Goal: Navigation & Orientation: Find specific page/section

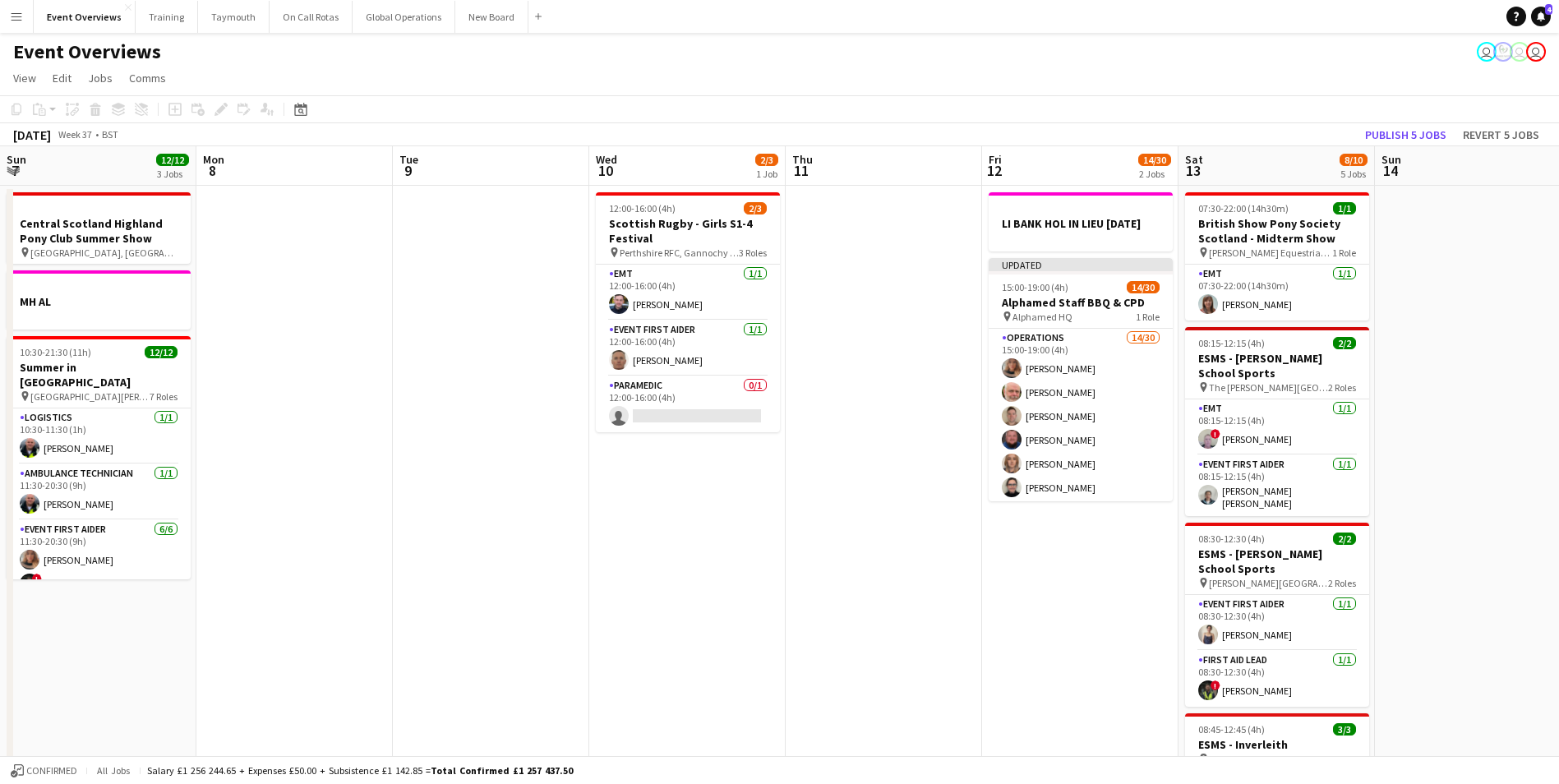
scroll to position [0, 491]
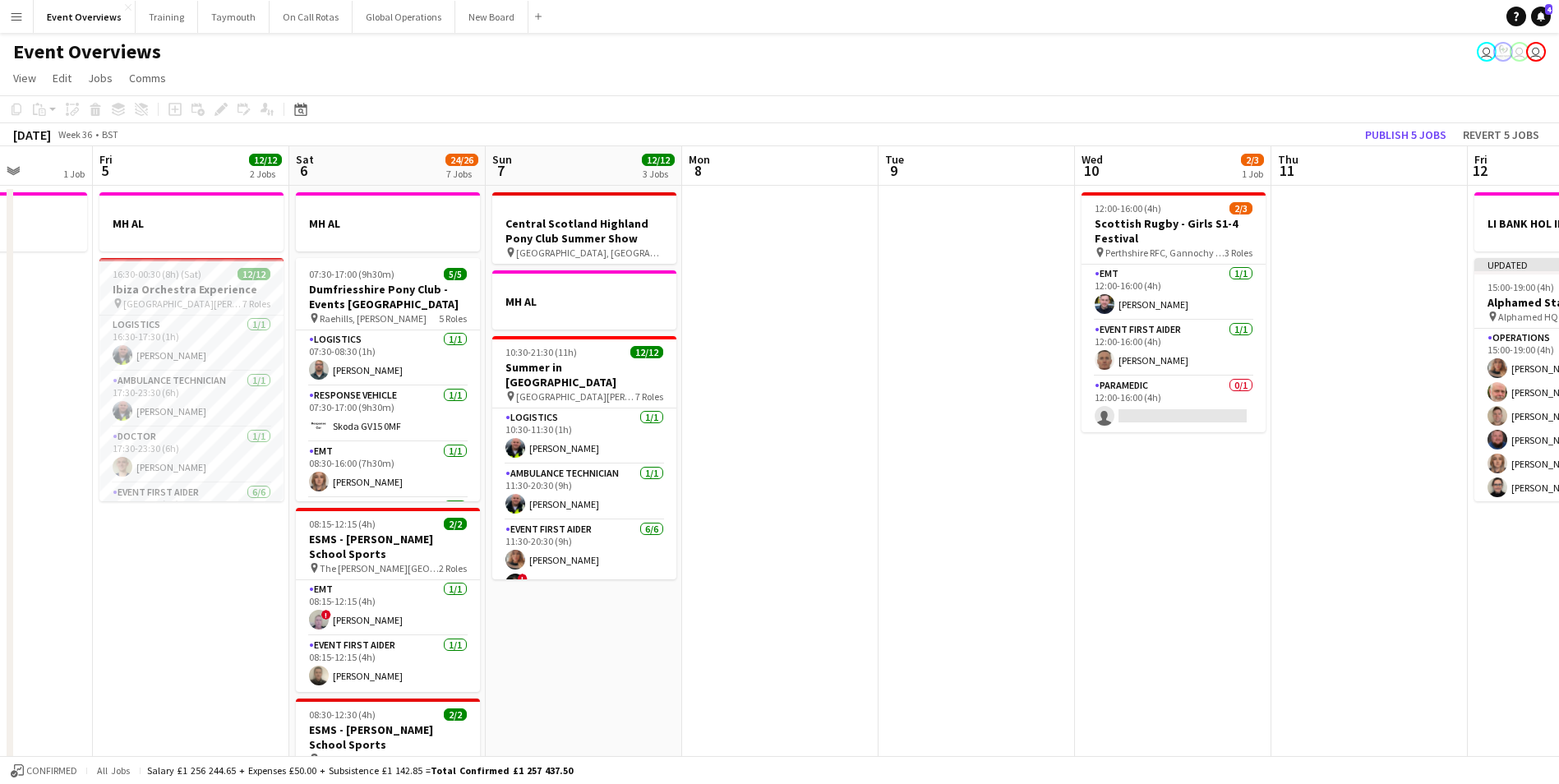
drag, startPoint x: 334, startPoint y: 621, endPoint x: 1310, endPoint y: 552, distance: 978.4
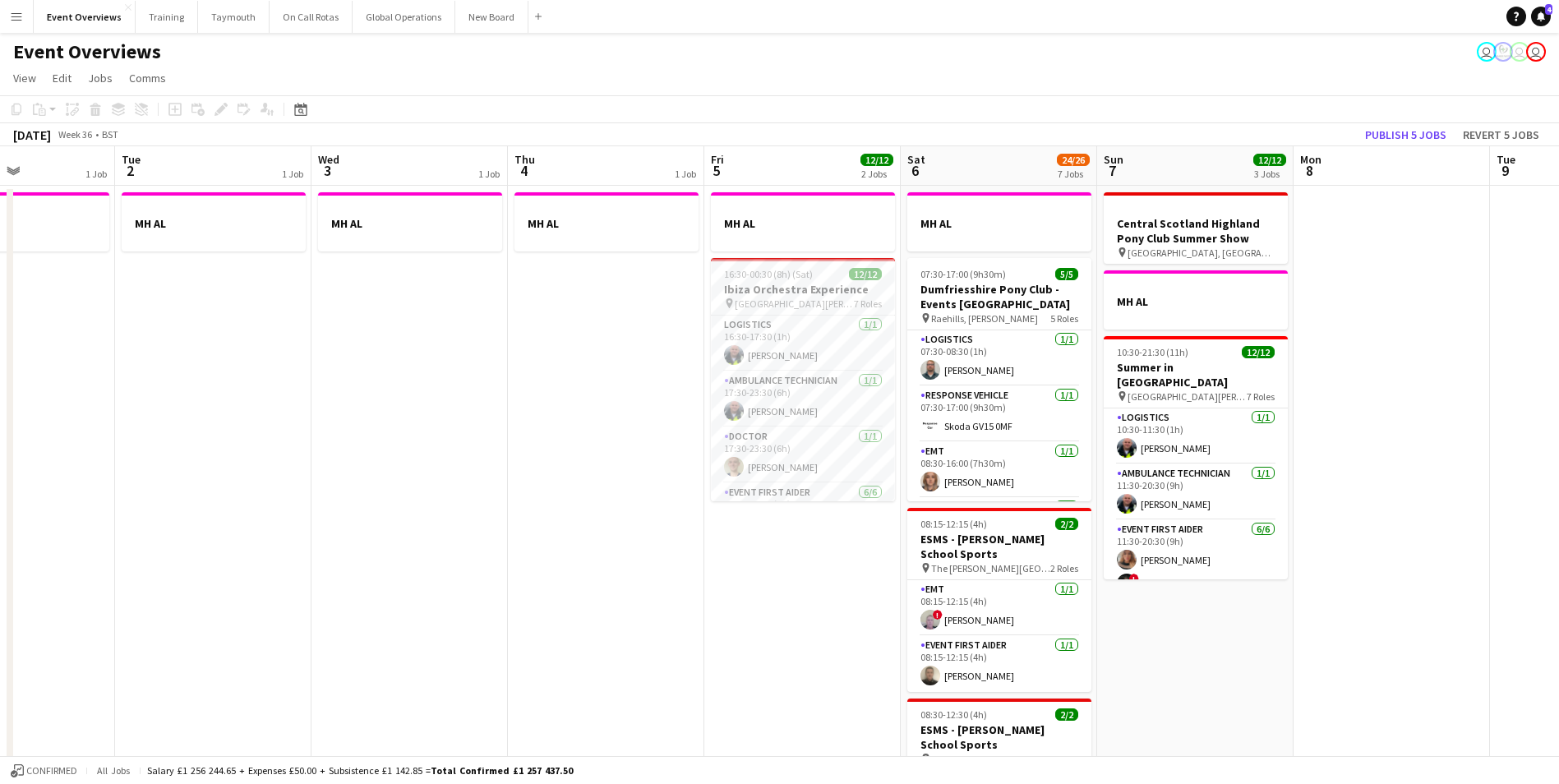
drag, startPoint x: 783, startPoint y: 677, endPoint x: 776, endPoint y: 632, distance: 45.5
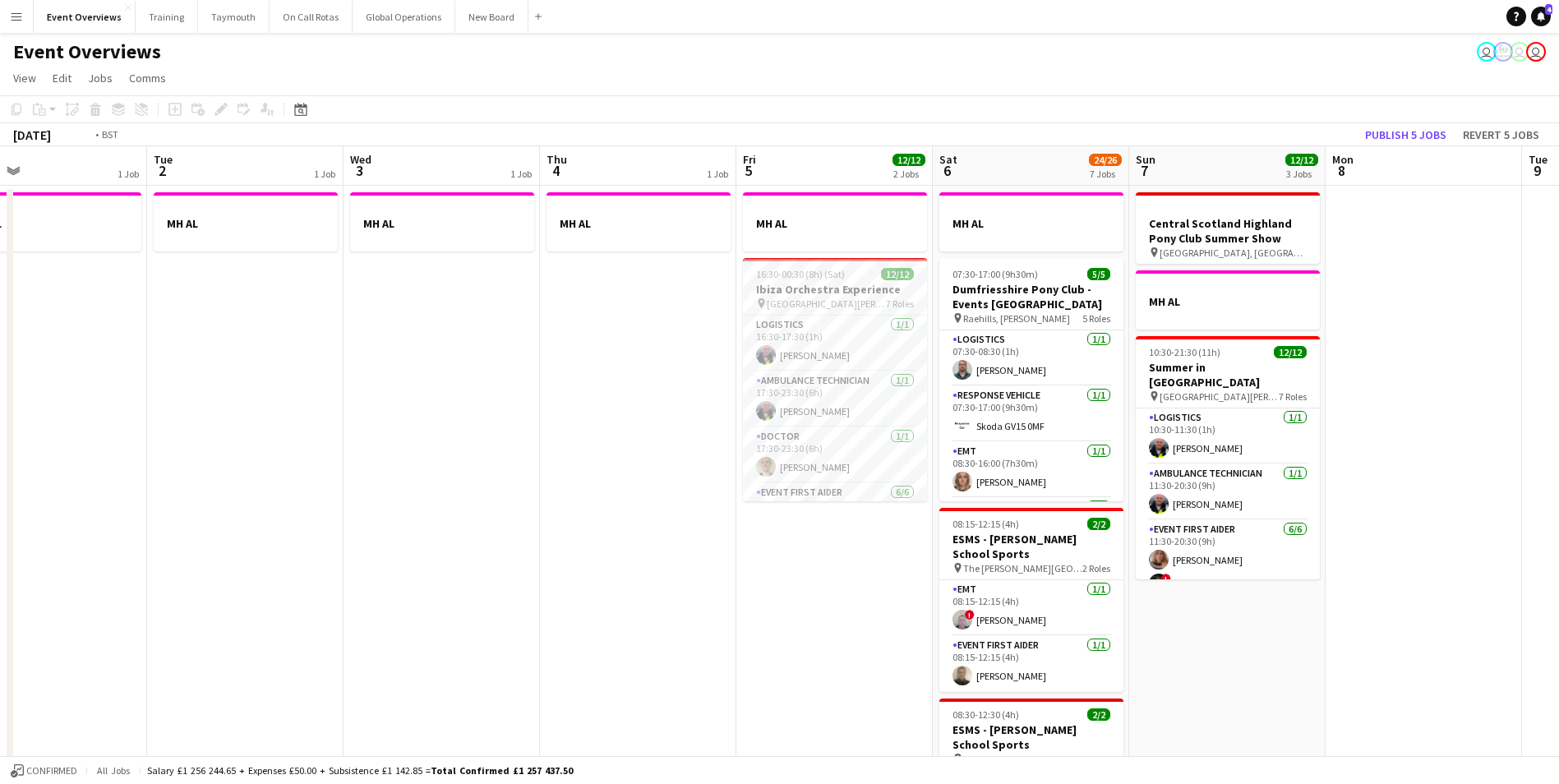
drag, startPoint x: 310, startPoint y: 614, endPoint x: 1134, endPoint y: 520, distance: 829.3
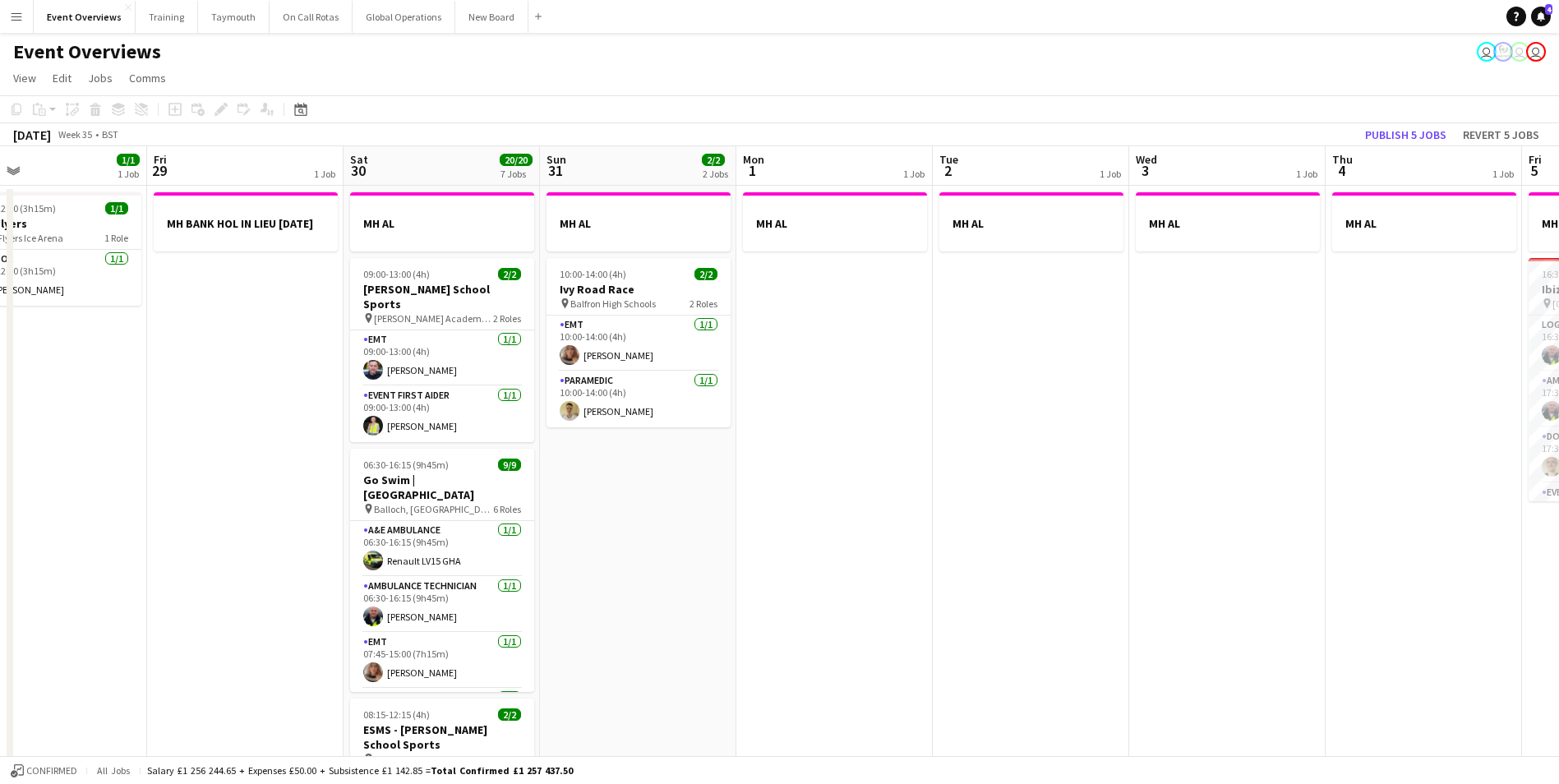
scroll to position [0, 425]
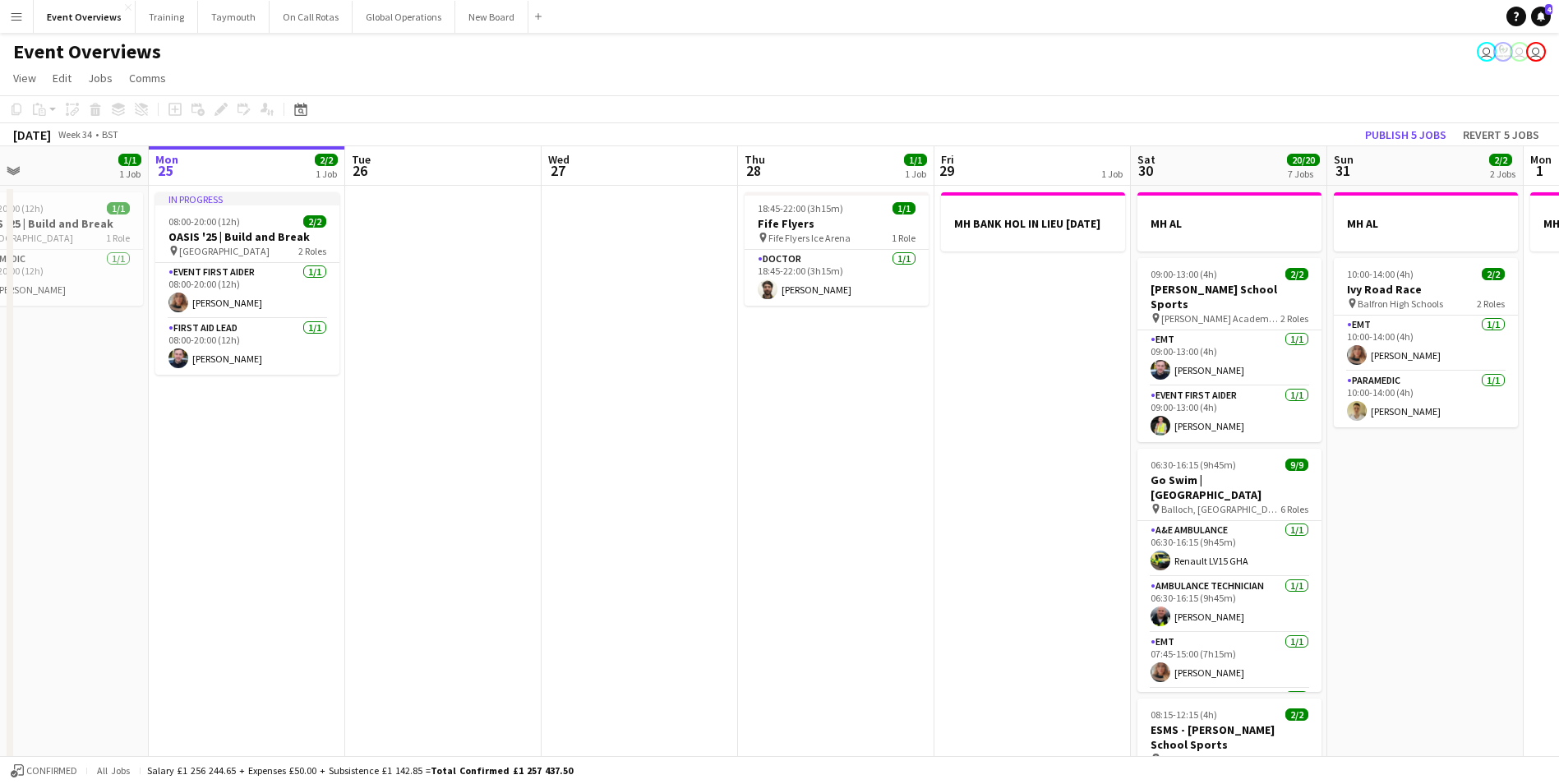
drag, startPoint x: 208, startPoint y: 561, endPoint x: 1019, endPoint y: 497, distance: 813.5
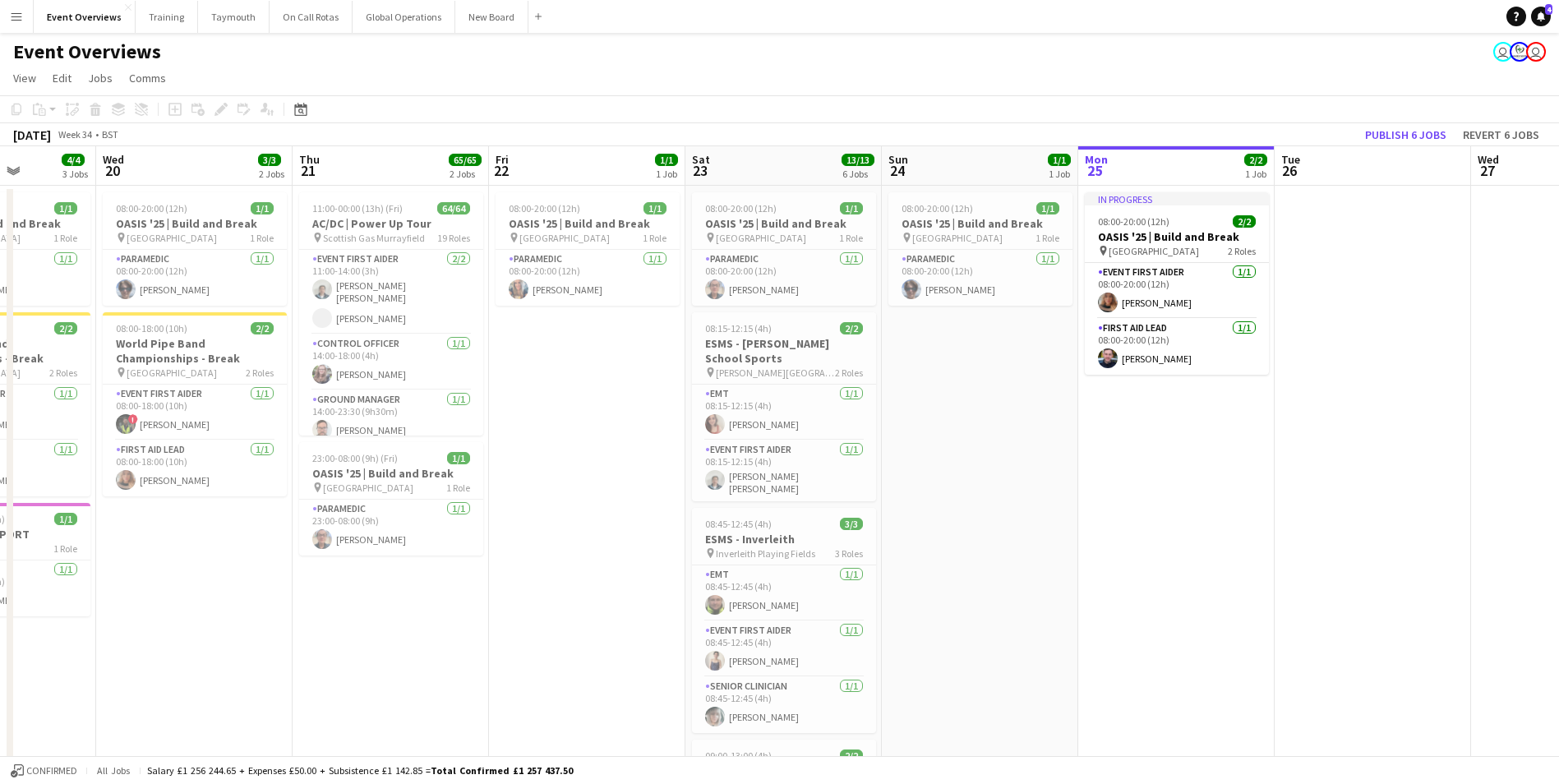
drag, startPoint x: 177, startPoint y: 576, endPoint x: 1231, endPoint y: 535, distance: 1054.8
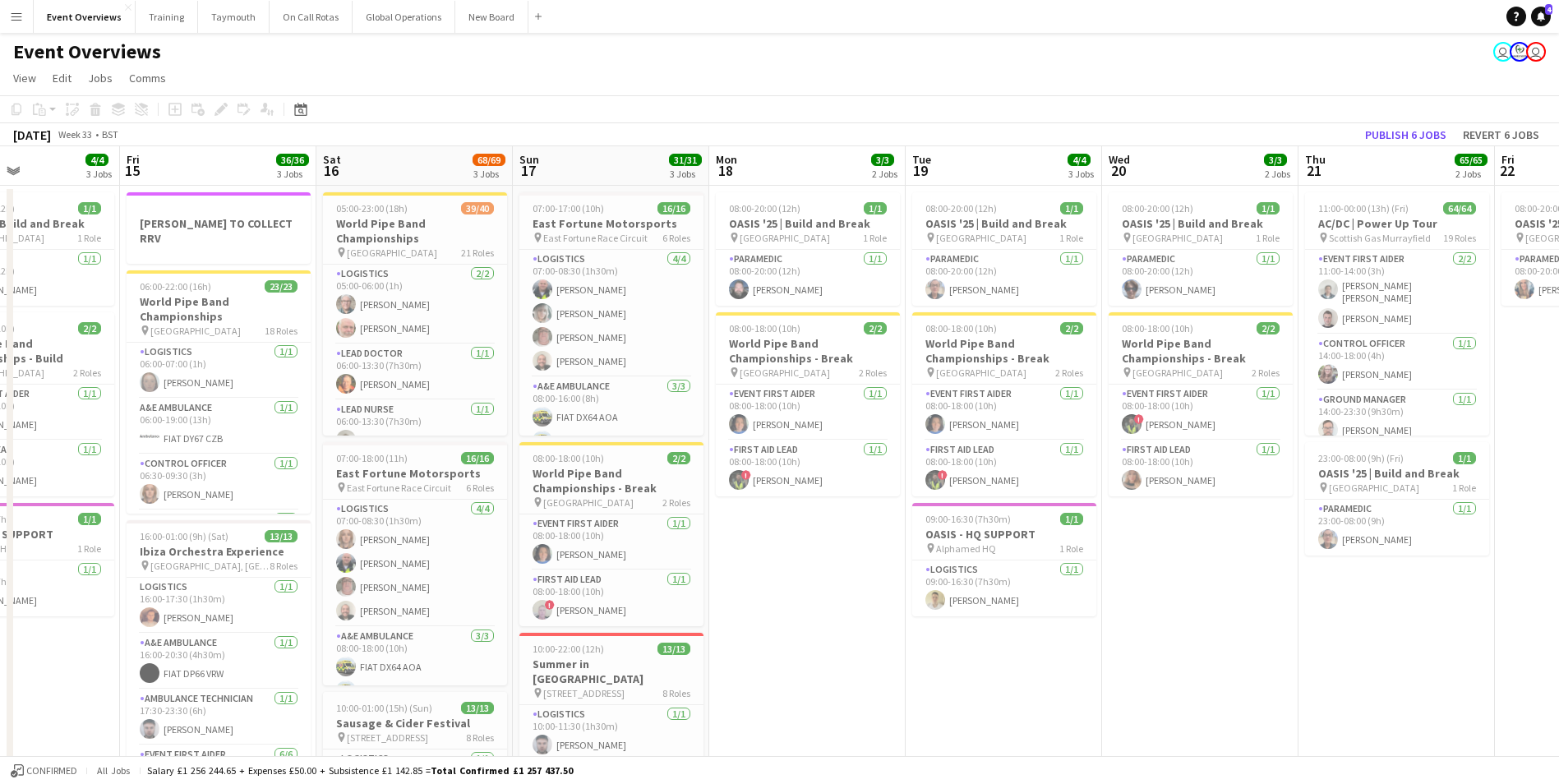
drag, startPoint x: 1173, startPoint y: 619, endPoint x: 1371, endPoint y: 607, distance: 198.4
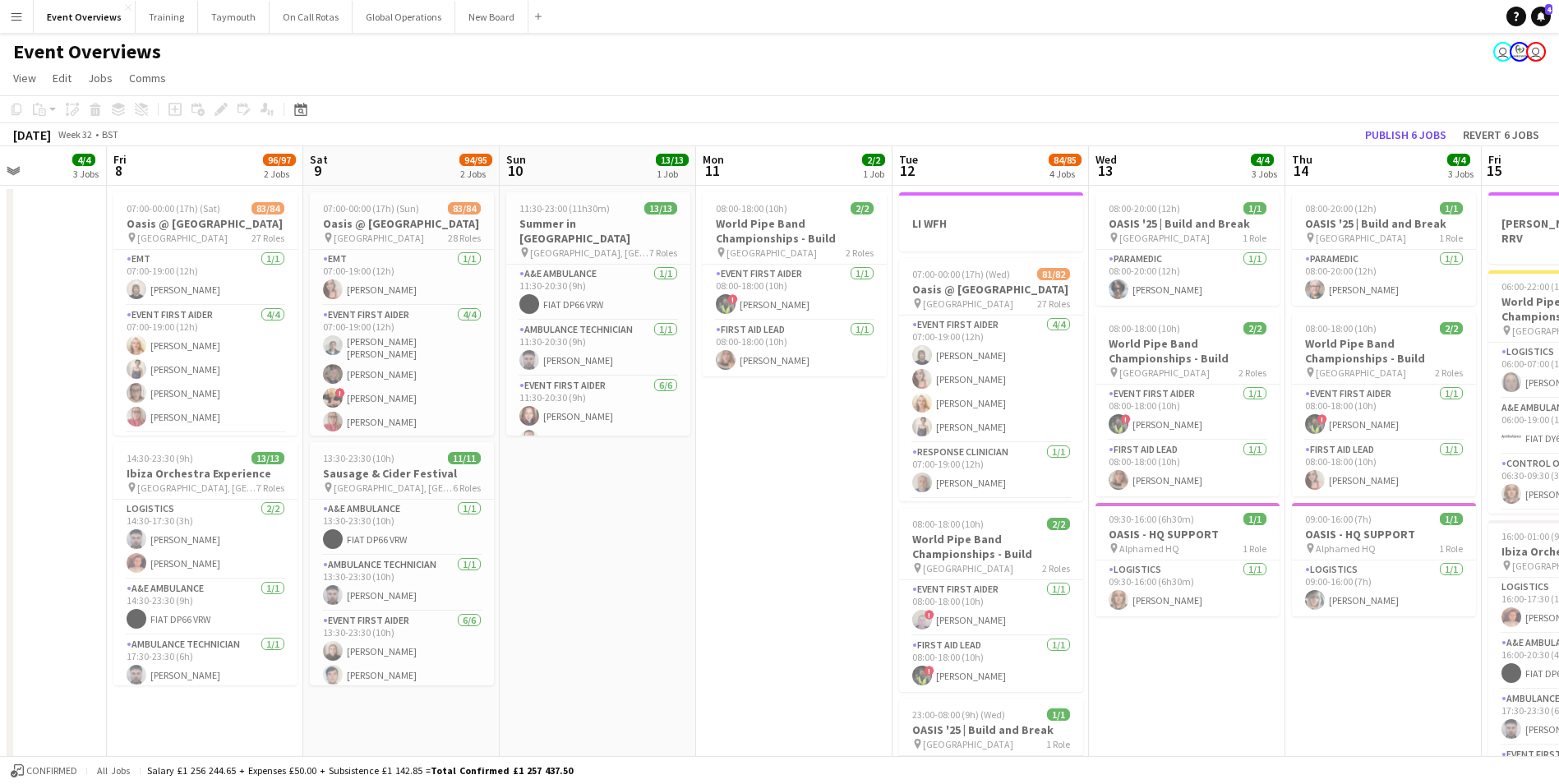
drag, startPoint x: 60, startPoint y: 681, endPoint x: 1177, endPoint y: 642, distance: 1117.7
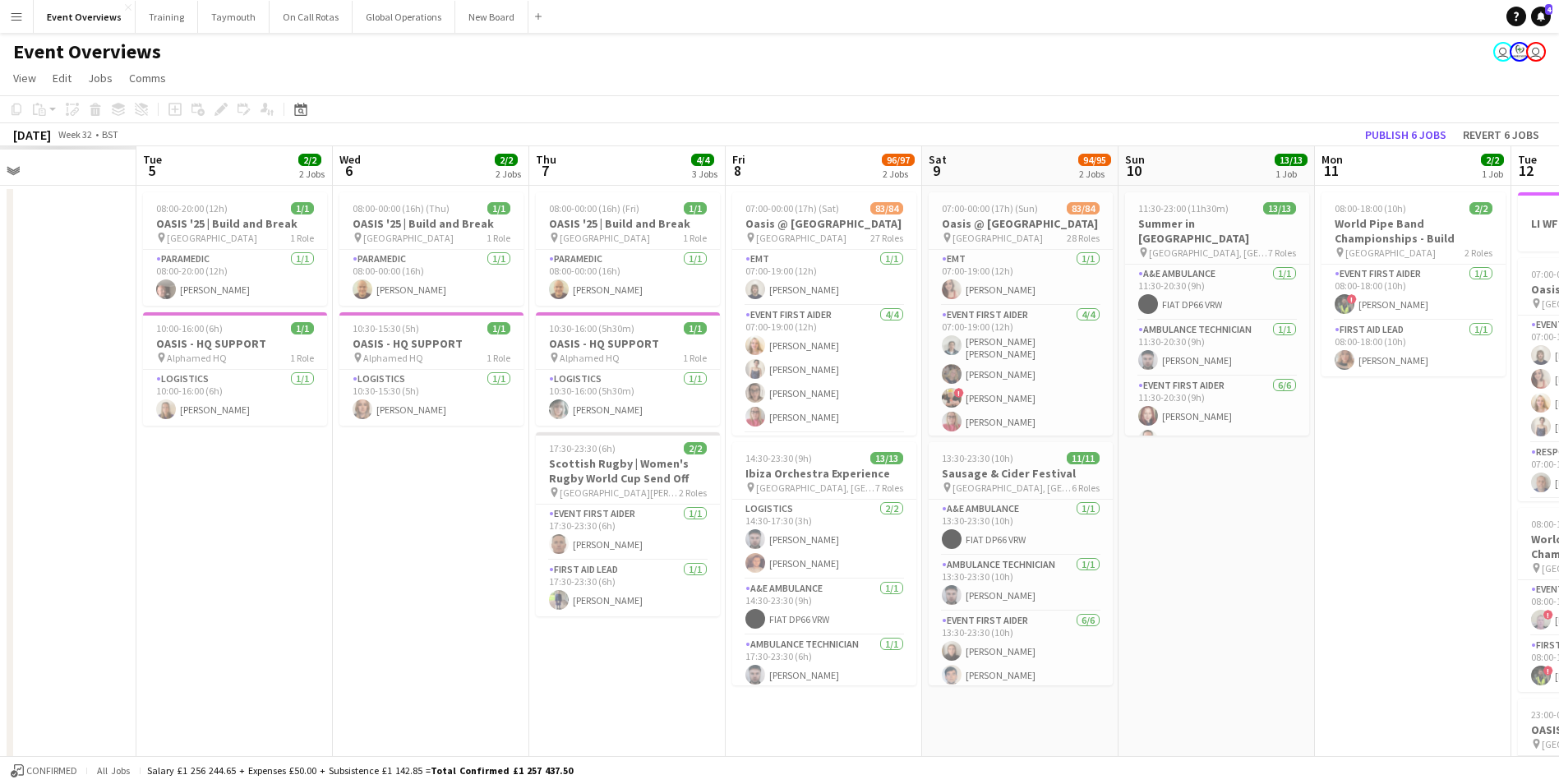
drag, startPoint x: 480, startPoint y: 631, endPoint x: 1287, endPoint y: 566, distance: 809.6
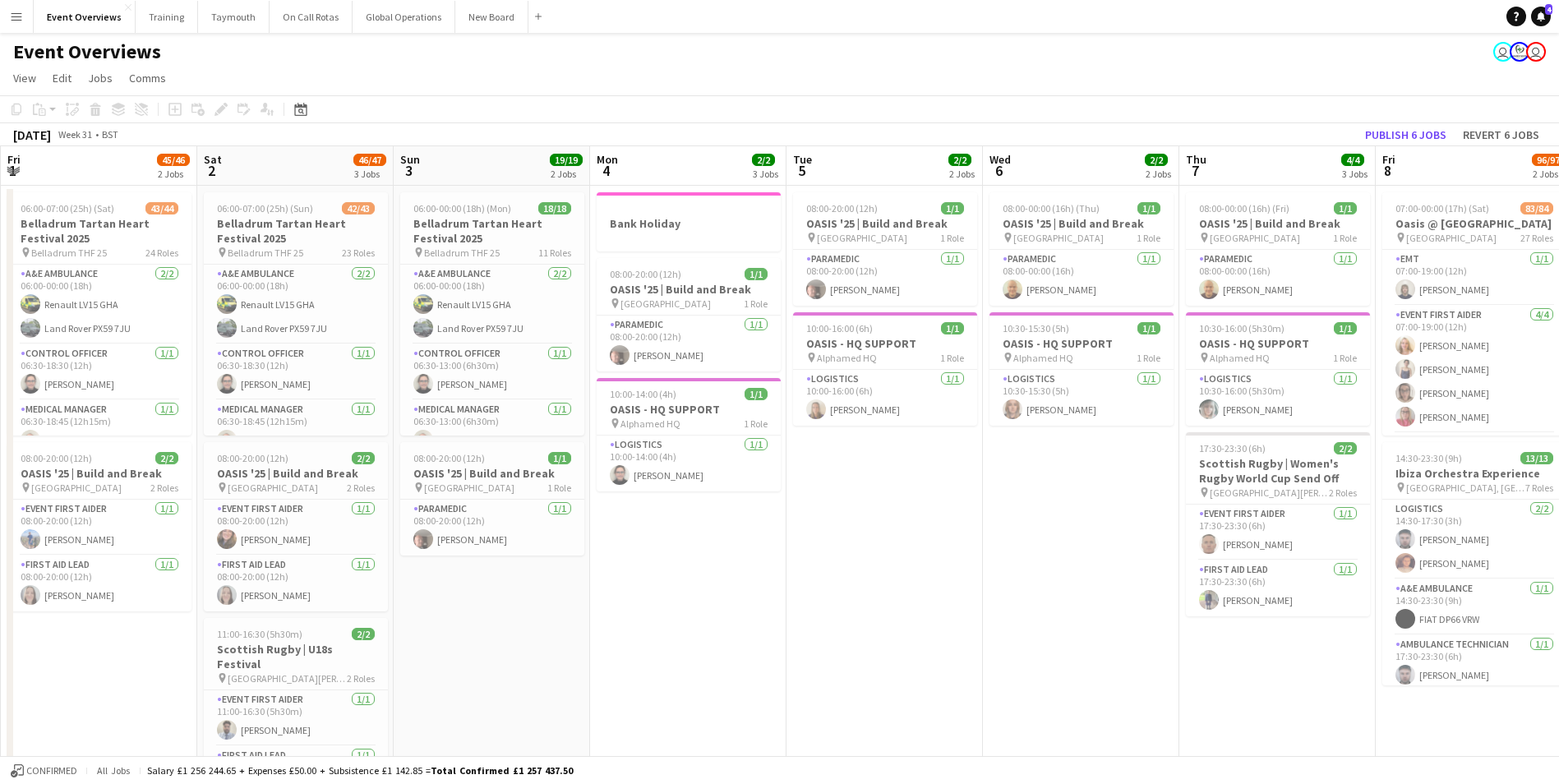
scroll to position [0, 386]
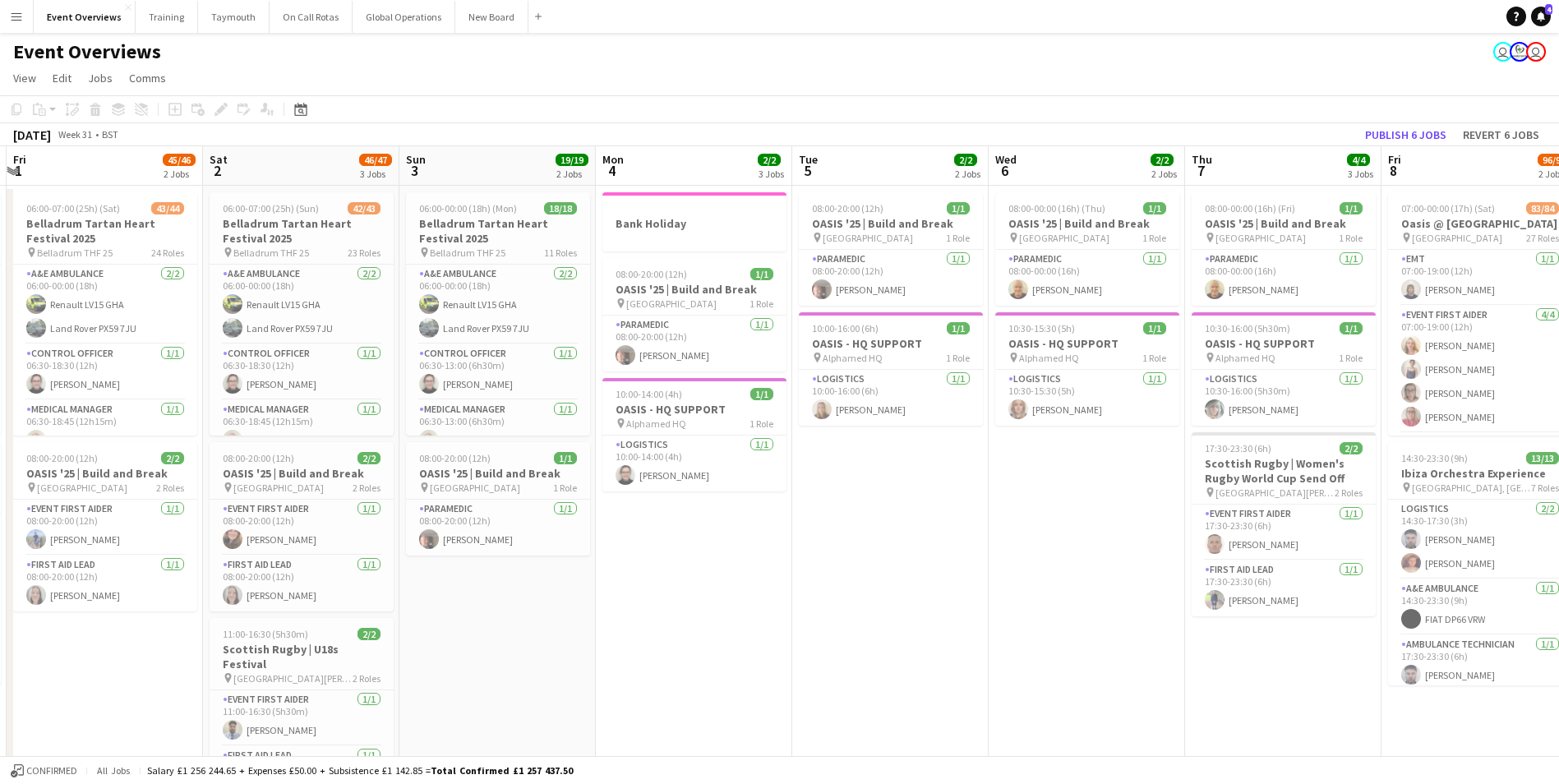
drag, startPoint x: 287, startPoint y: 660, endPoint x: 893, endPoint y: 663, distance: 606.0
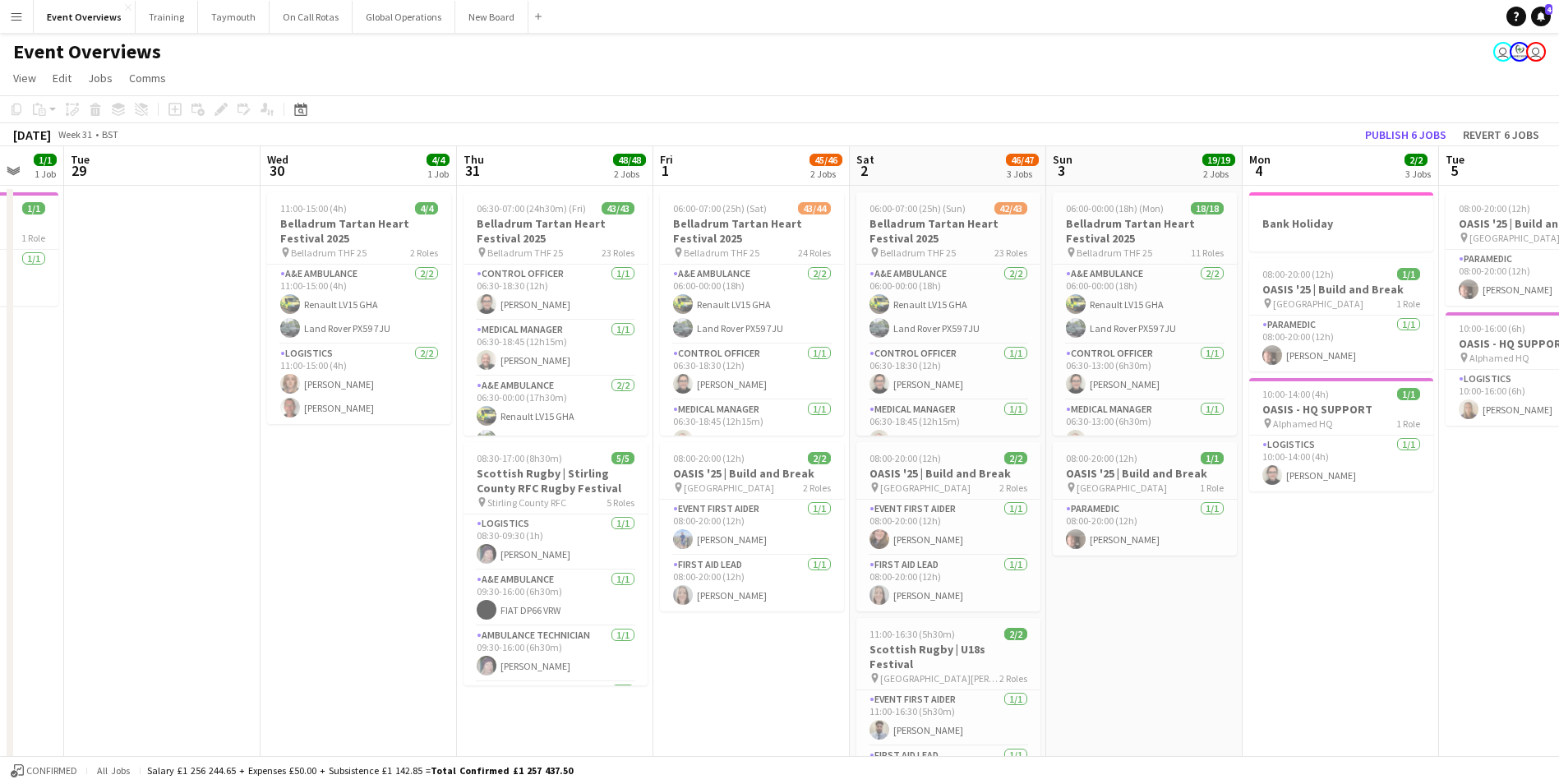
drag, startPoint x: 838, startPoint y: 636, endPoint x: 1057, endPoint y: 626, distance: 219.2
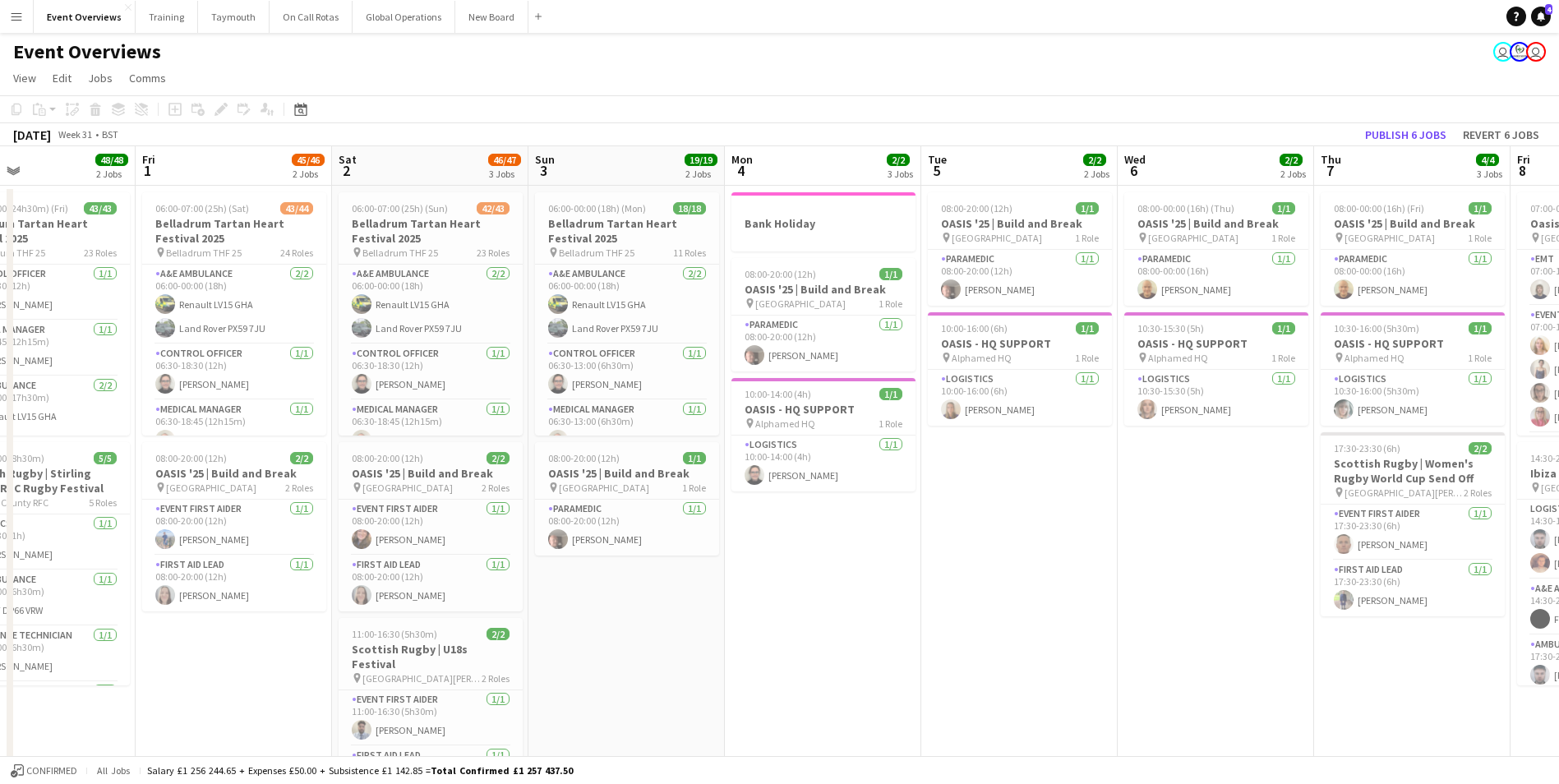
scroll to position [0, 519]
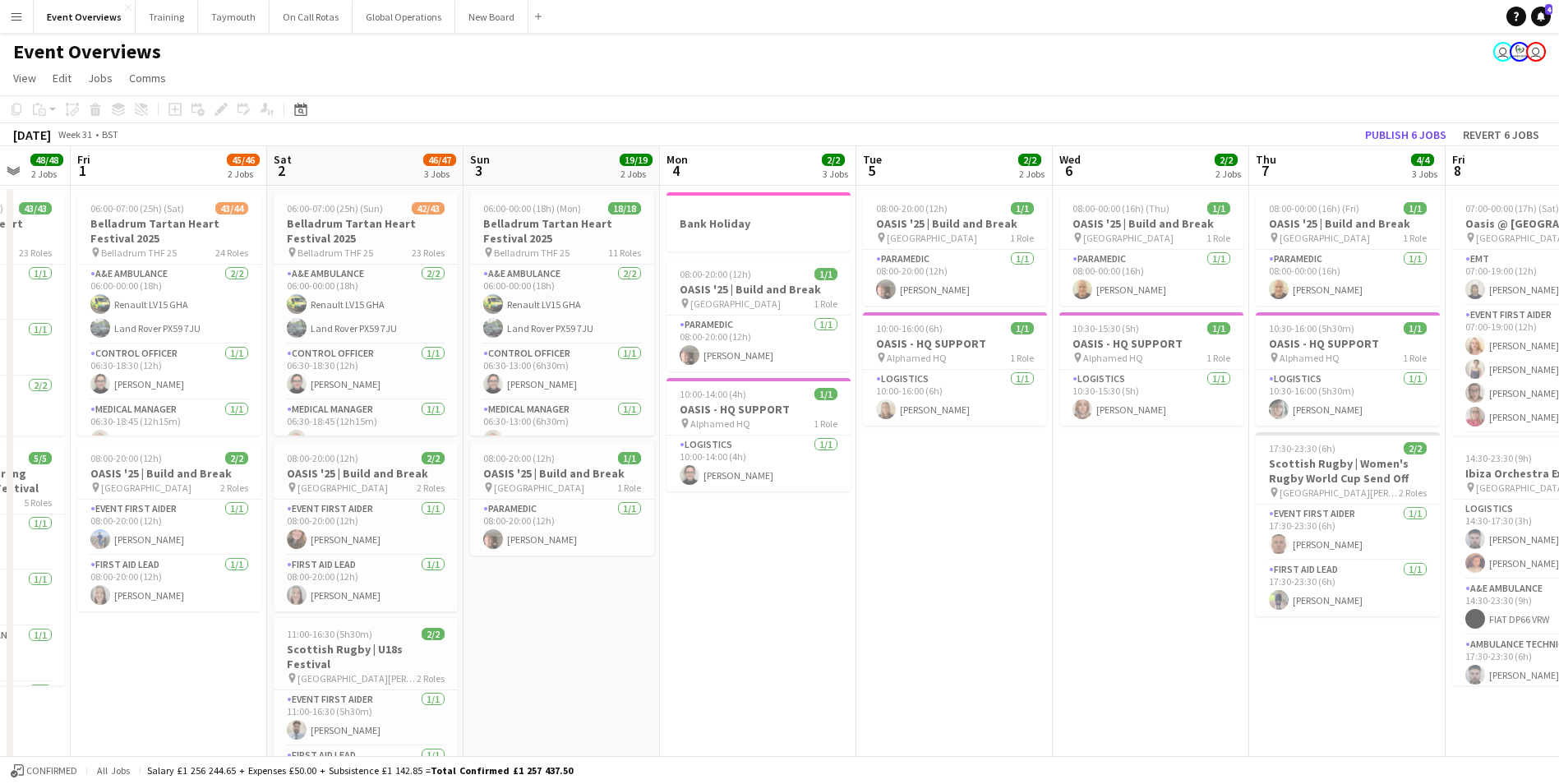
drag, startPoint x: 569, startPoint y: 667, endPoint x: 181, endPoint y: 633, distance: 389.5
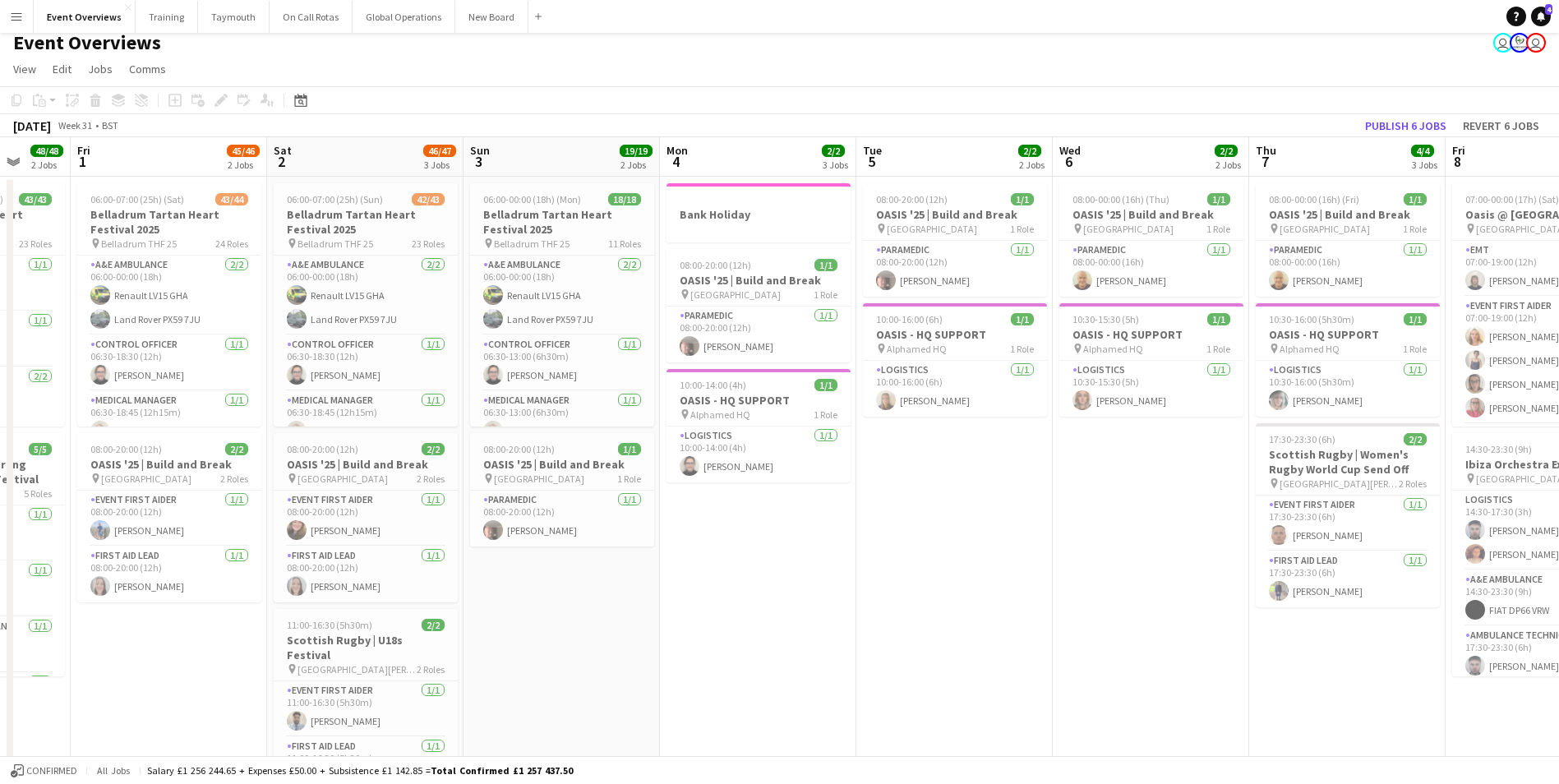
scroll to position [0, 0]
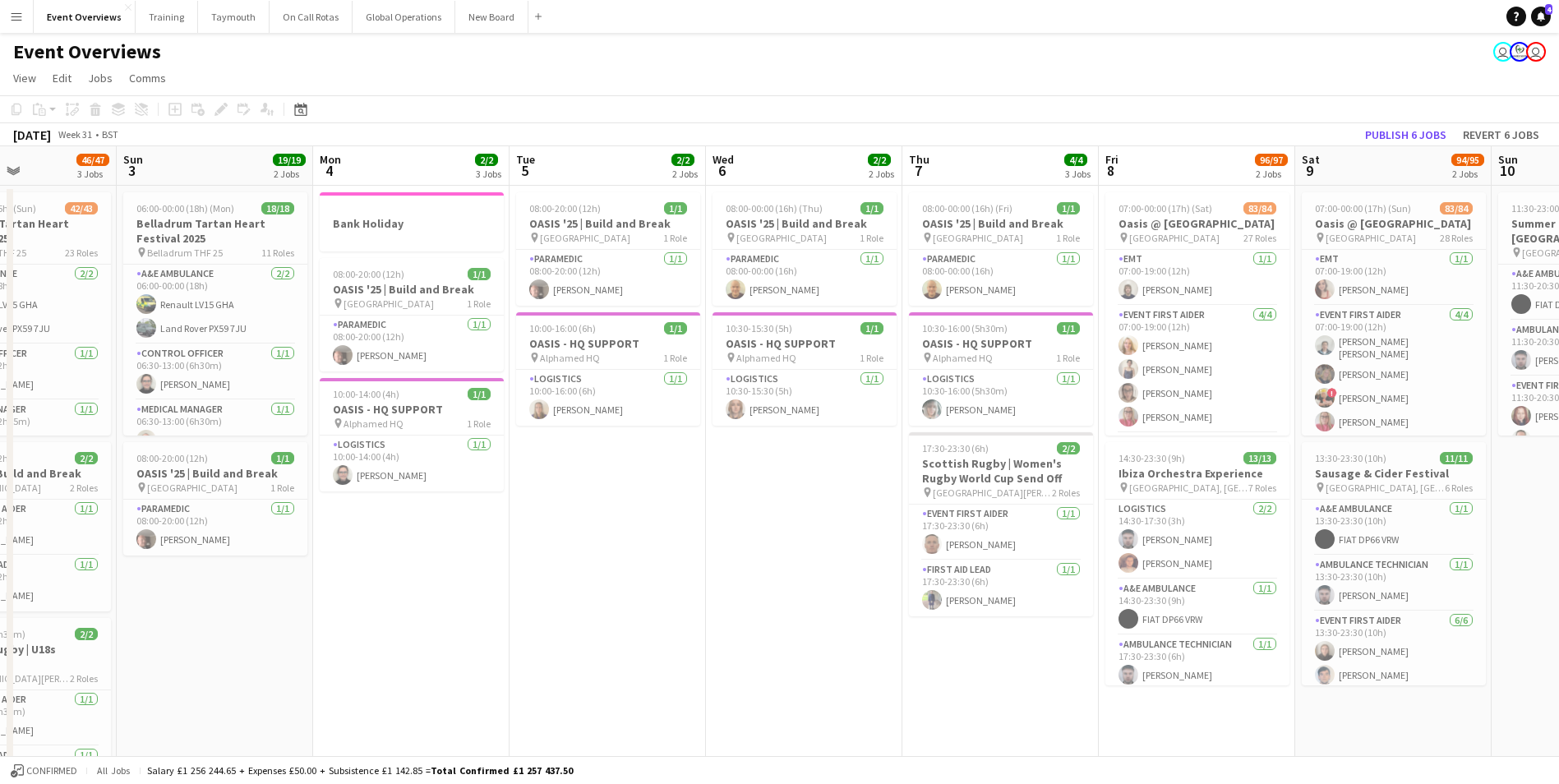
drag, startPoint x: 786, startPoint y: 612, endPoint x: 238, endPoint y: 628, distance: 548.2
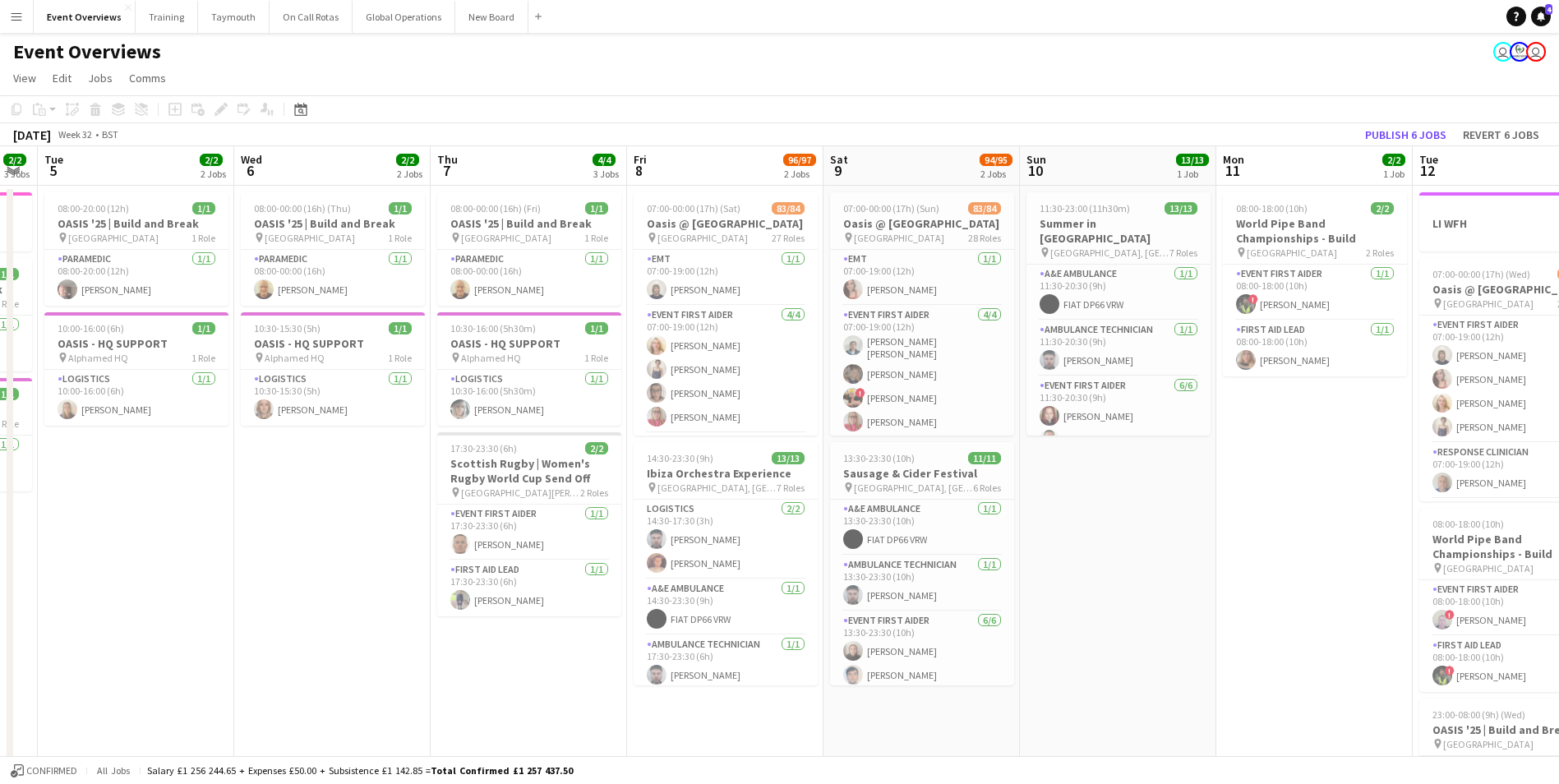
scroll to position [0, 580]
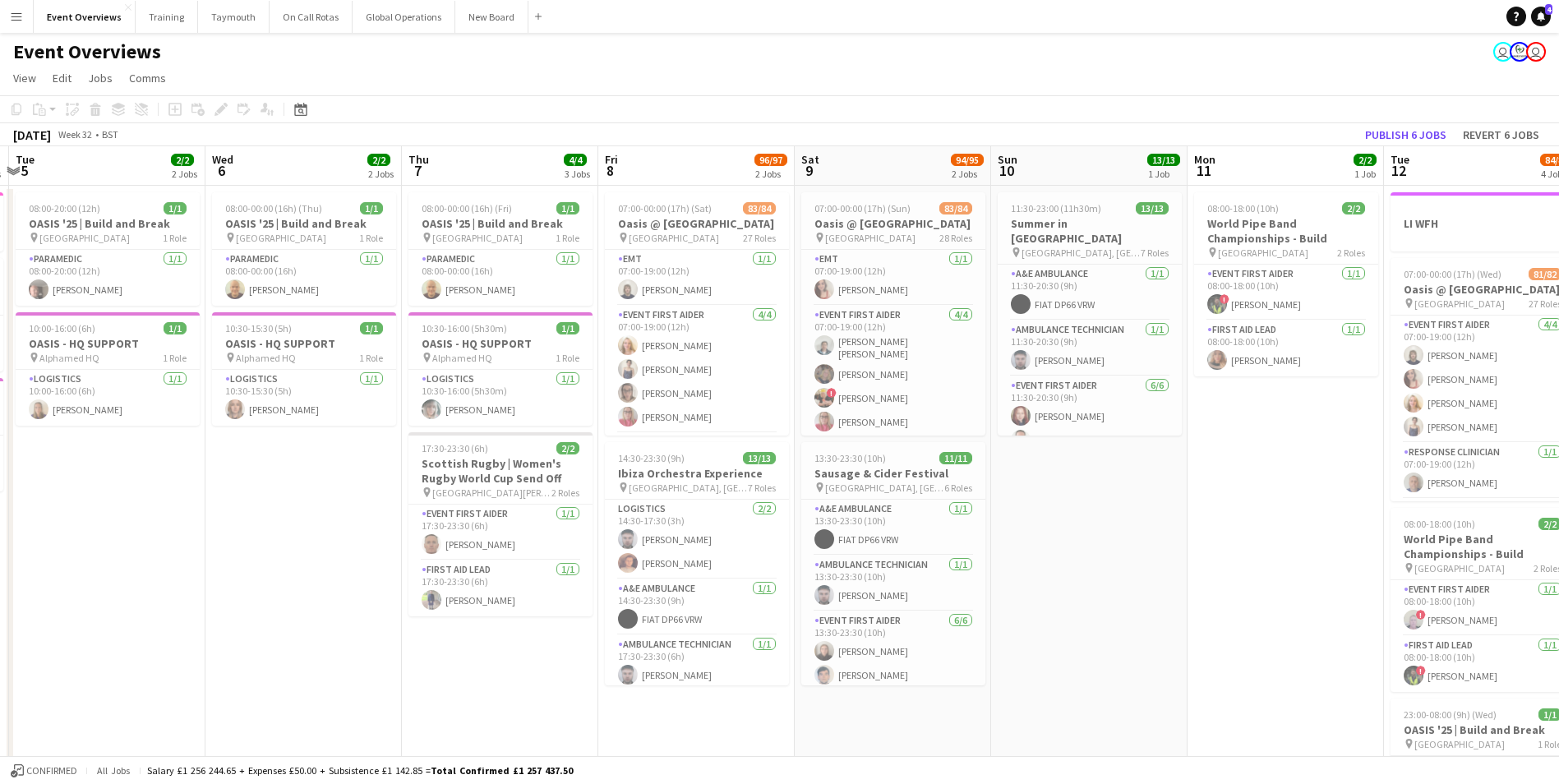
drag, startPoint x: 519, startPoint y: 658, endPoint x: 220, endPoint y: 650, distance: 299.1
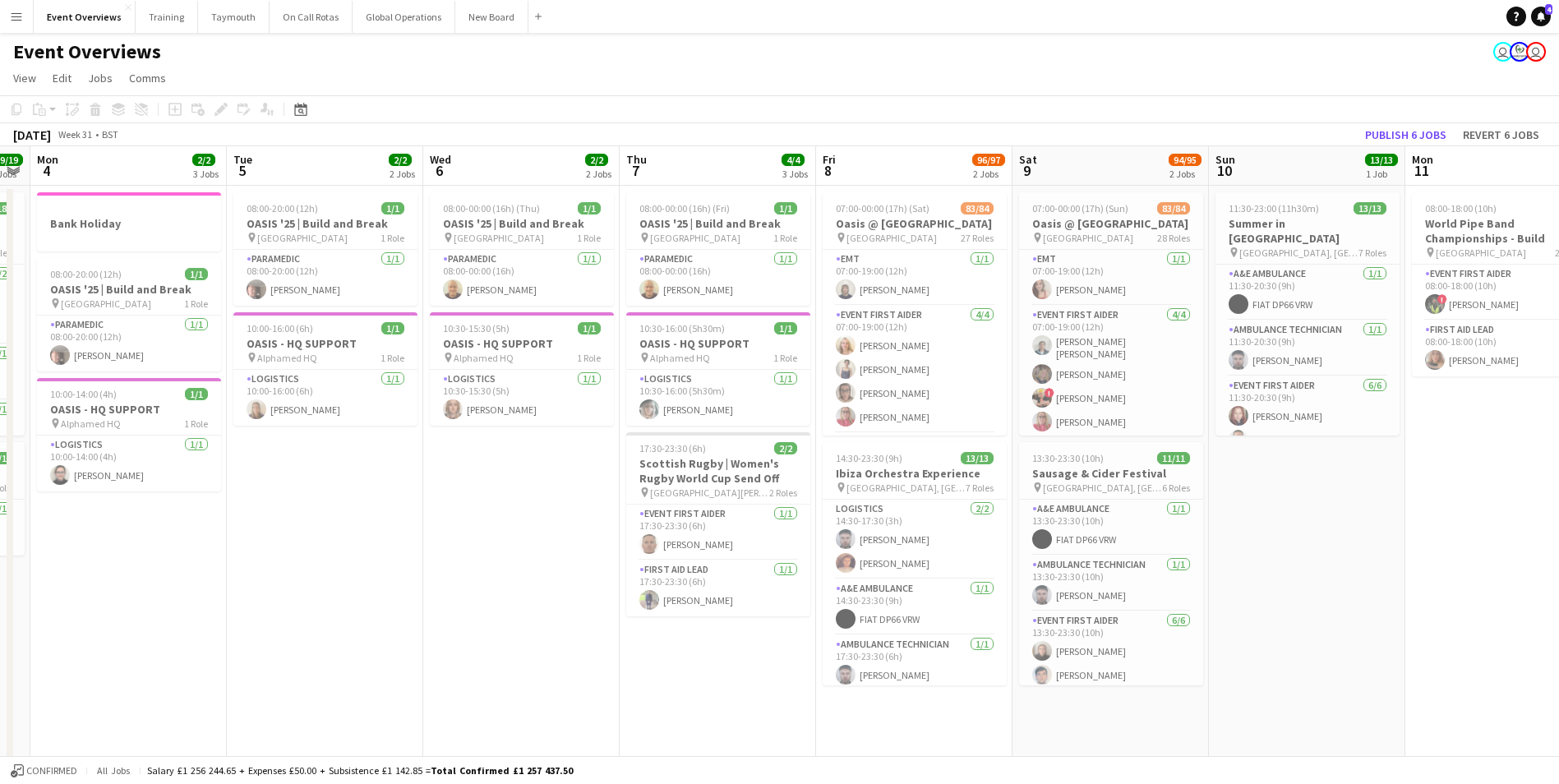
scroll to position [0, 331]
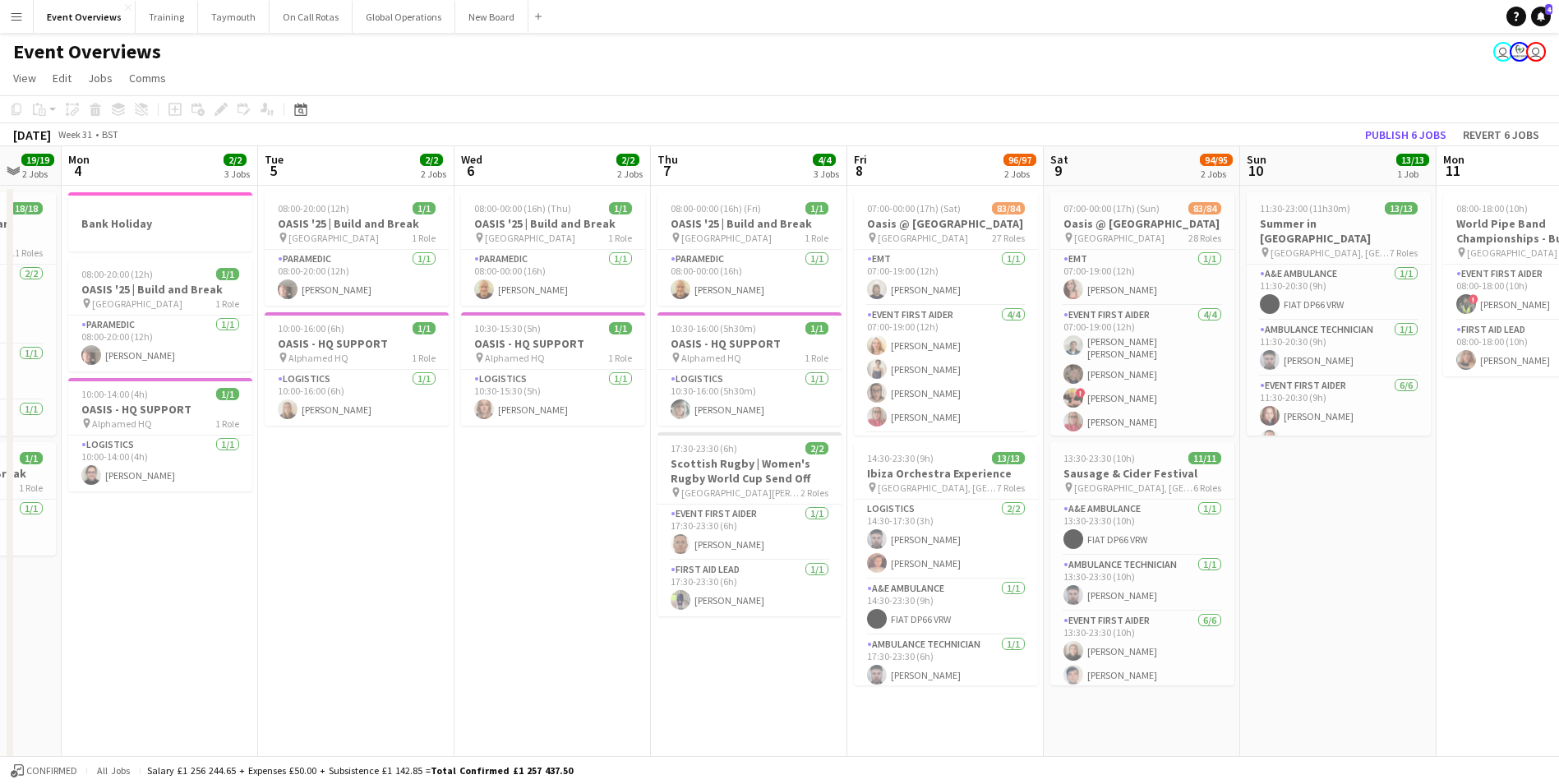
drag, startPoint x: 236, startPoint y: 657, endPoint x: 472, endPoint y: 661, distance: 236.0
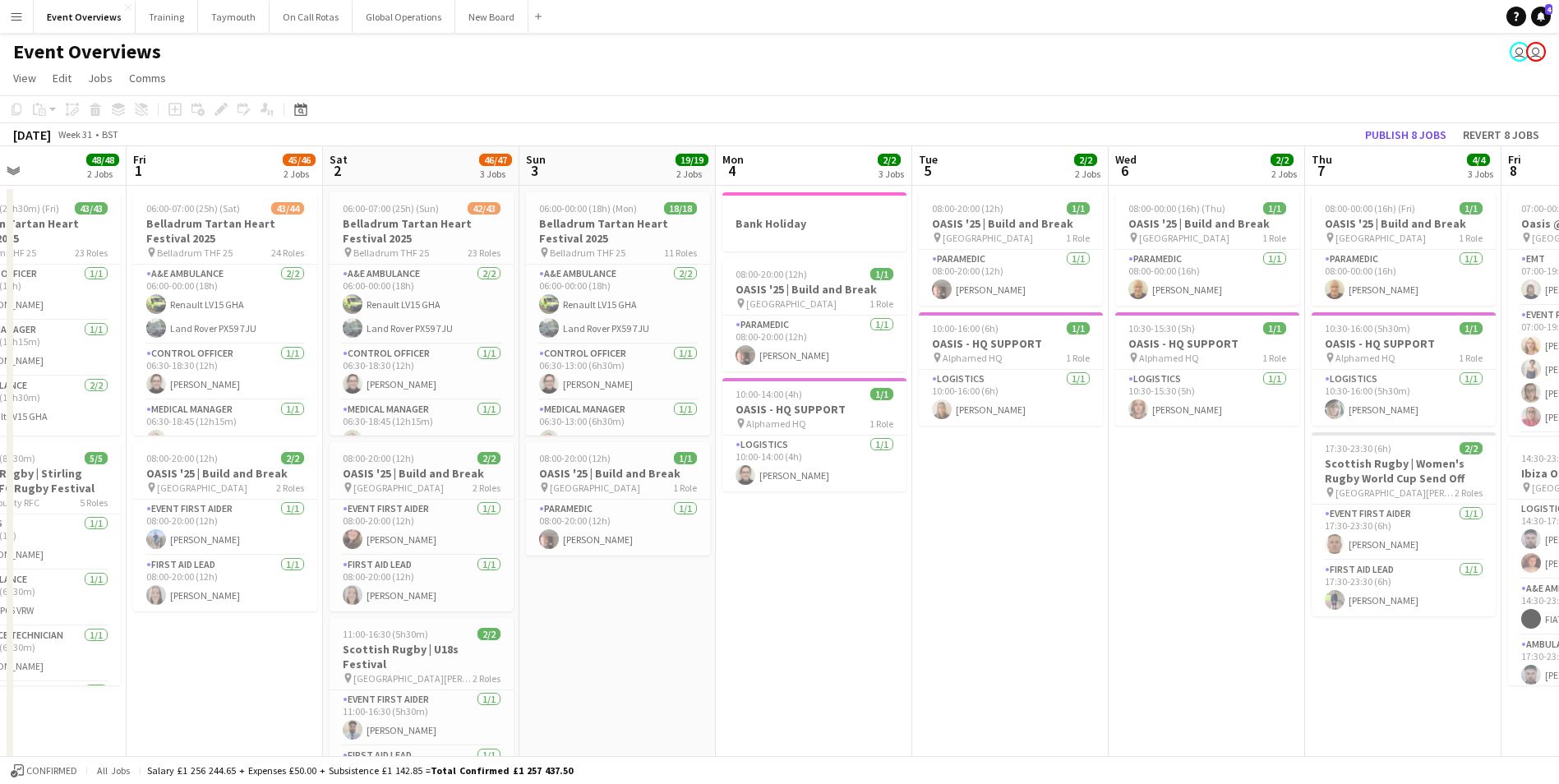
drag, startPoint x: 360, startPoint y: 534, endPoint x: 971, endPoint y: 498, distance: 612.1
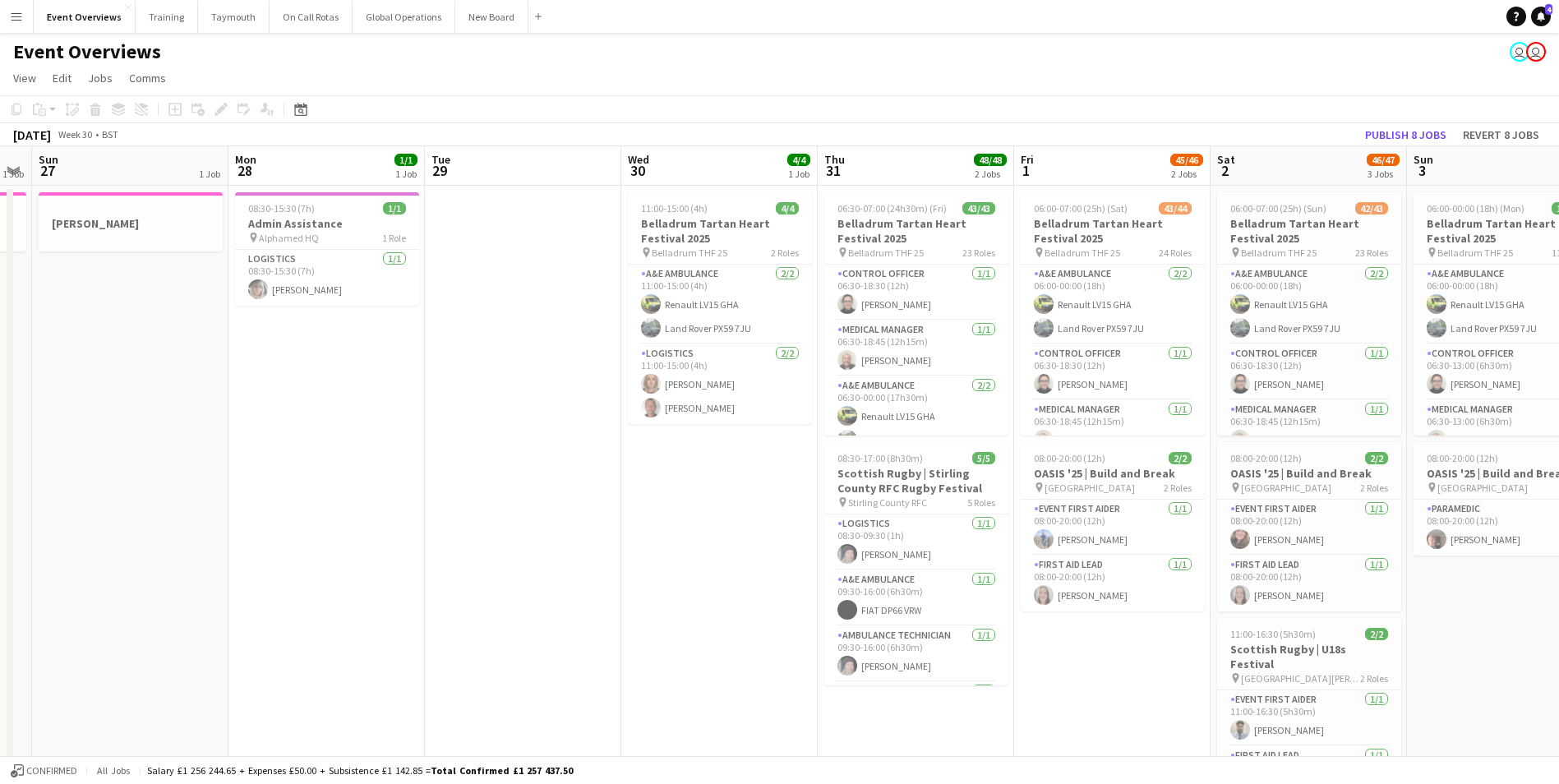
drag, startPoint x: 411, startPoint y: 650, endPoint x: 1293, endPoint y: 588, distance: 884.2
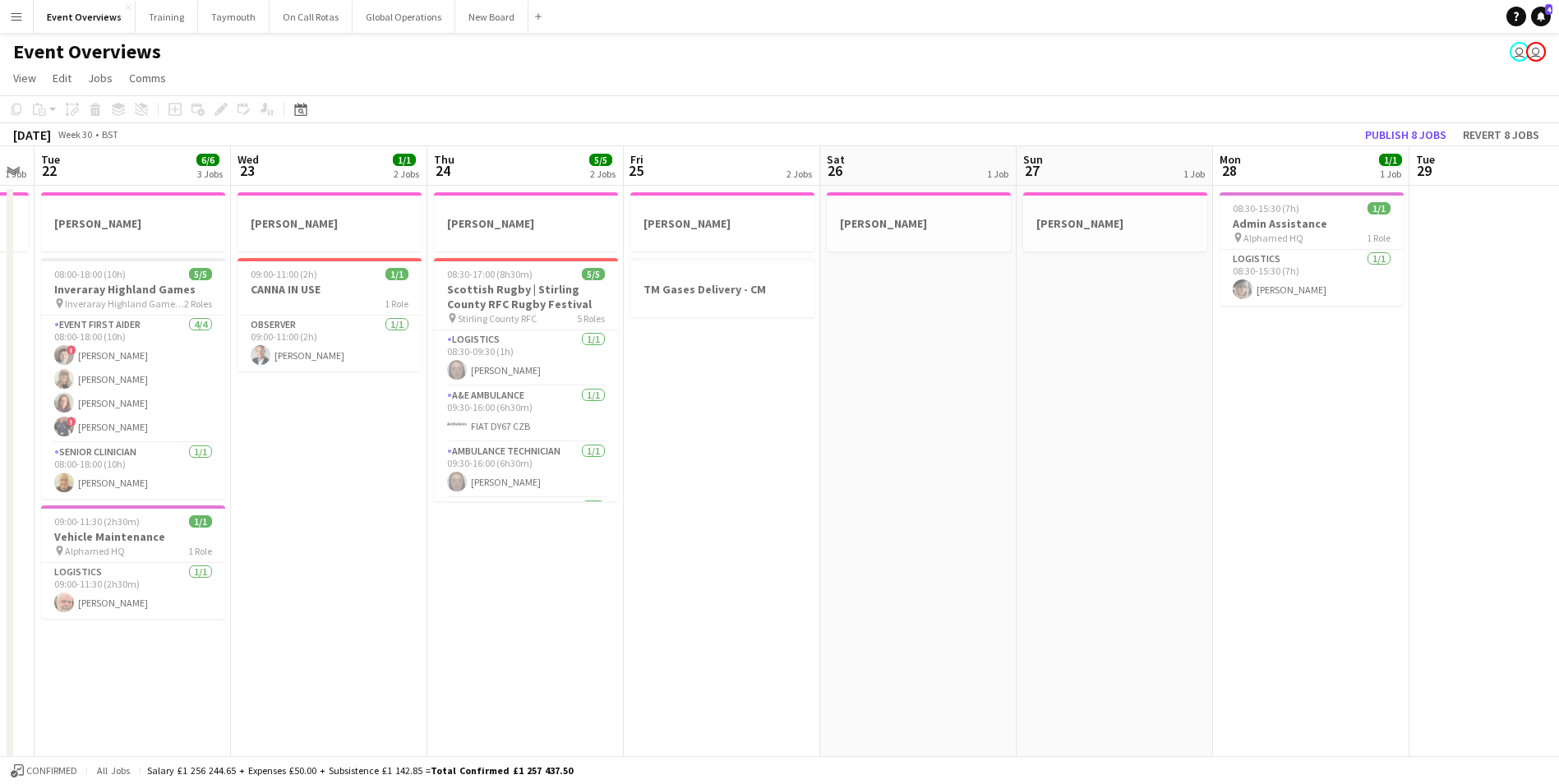
drag, startPoint x: 820, startPoint y: 552, endPoint x: 1078, endPoint y: 550, distance: 258.0
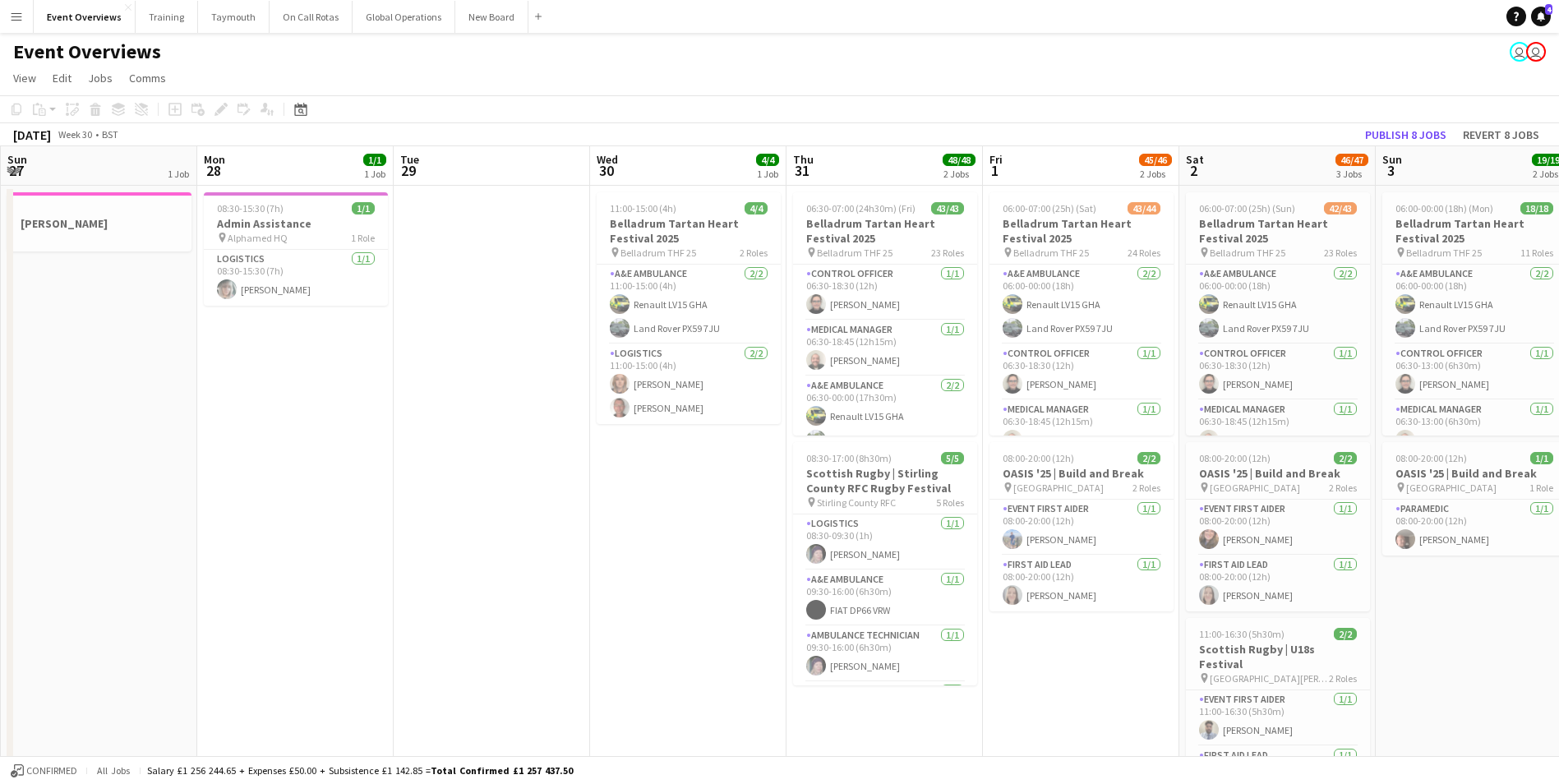
drag, startPoint x: 1025, startPoint y: 566, endPoint x: -3, endPoint y: 566, distance: 1028.0
click at [0, 566] on html "Menu Boards Boards Boards All jobs Status Workforce Workforce My Workforce Recr…" at bounding box center [780, 775] width 1559 height 1550
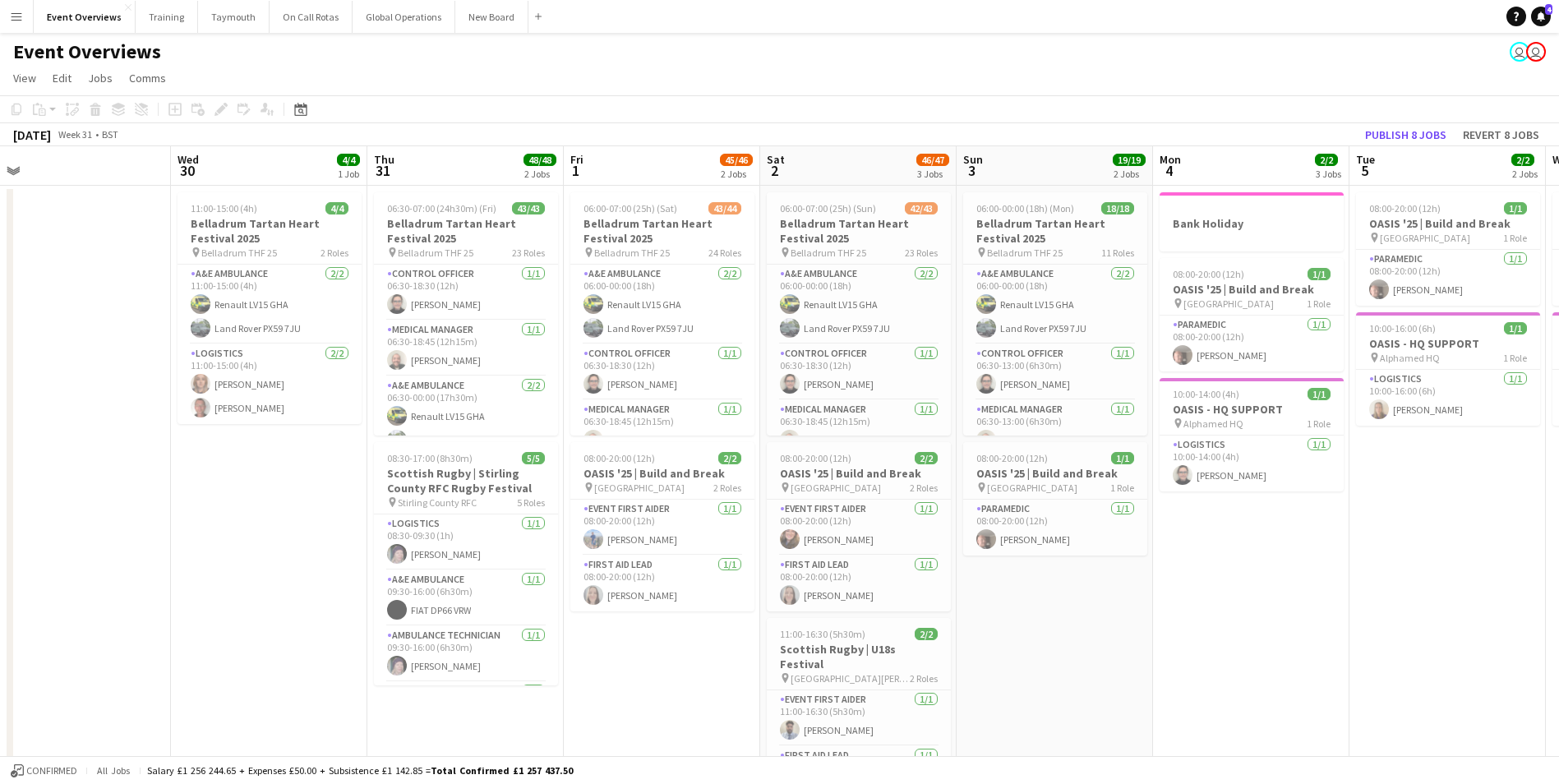
drag, startPoint x: 1059, startPoint y: 671, endPoint x: 363, endPoint y: 643, distance: 696.6
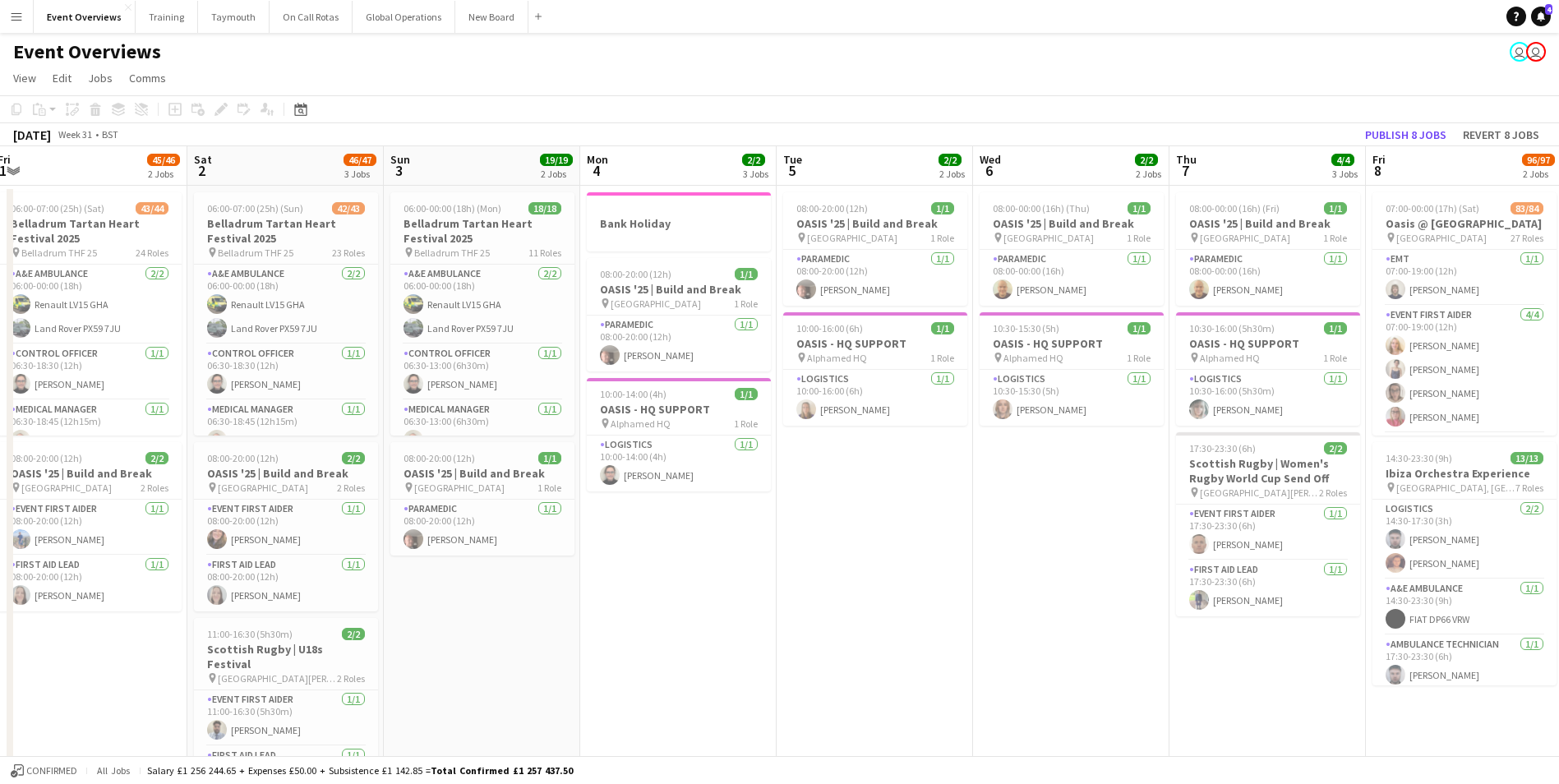
drag, startPoint x: 1007, startPoint y: 629, endPoint x: 414, endPoint y: 634, distance: 593.0
